Goal: Check status

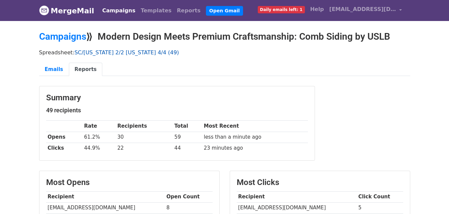
click at [115, 50] on link "SC/[US_STATE] 2/2 [US_STATE] 4/4 (49)" at bounding box center [127, 52] width 105 height 6
